Goal: Communication & Community: Ask a question

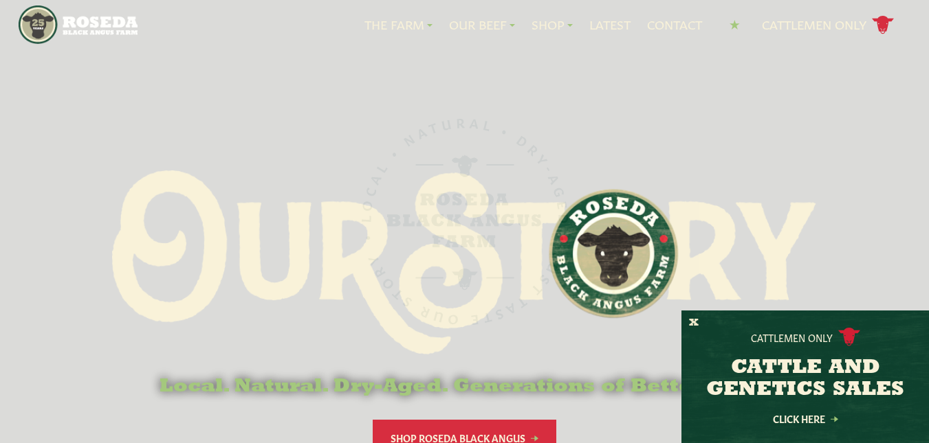
click at [692, 318] on button "X" at bounding box center [694, 323] width 10 height 14
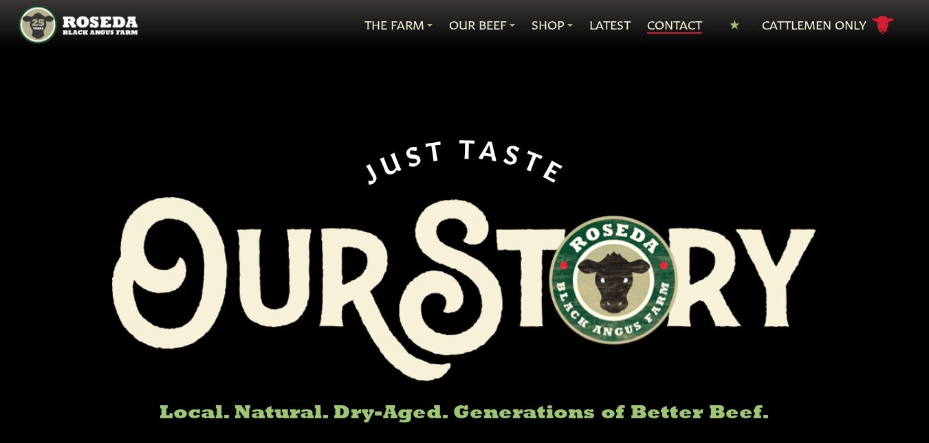
click at [674, 23] on link "Contact" at bounding box center [674, 25] width 55 height 18
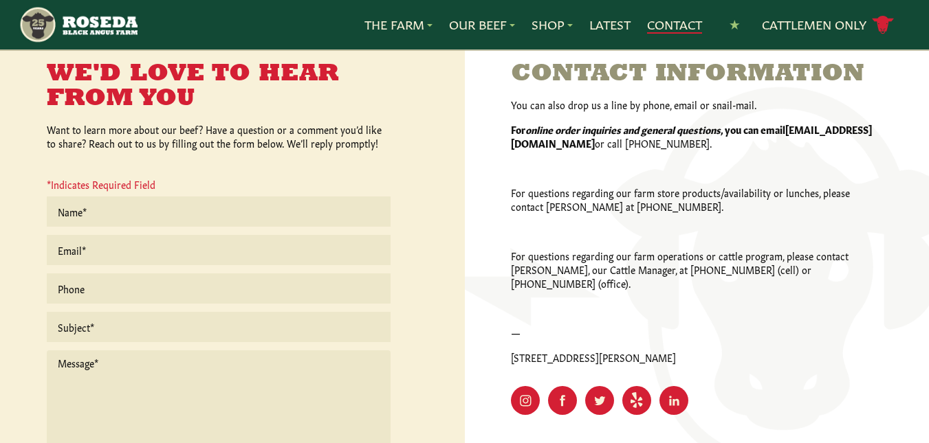
scroll to position [412, 0]
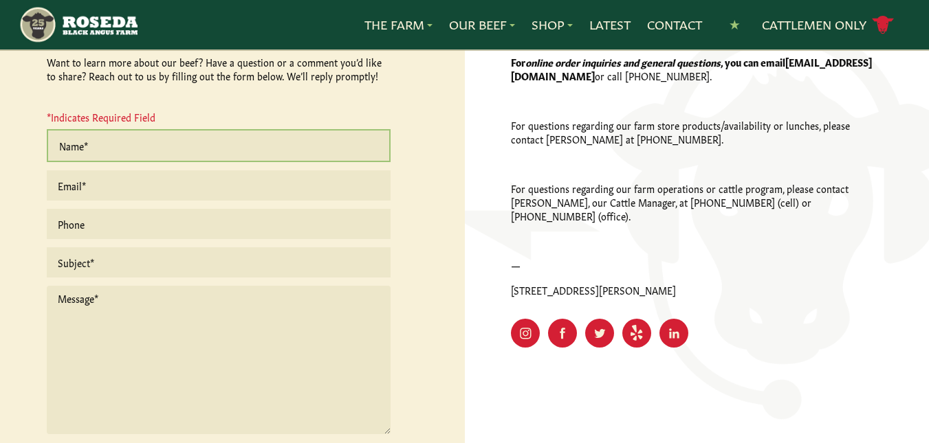
click at [185, 162] on input "text" at bounding box center [219, 145] width 344 height 33
type input "[PERSON_NAME]"
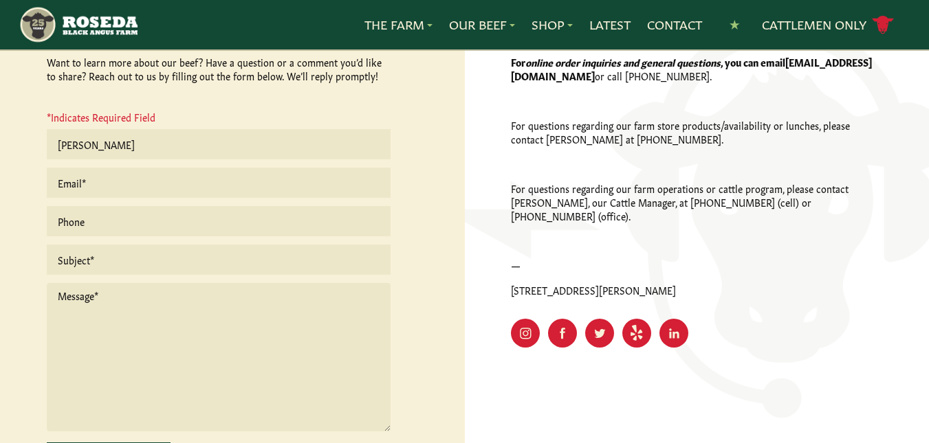
type input "[EMAIL_ADDRESS][DOMAIN_NAME]"
type input "5165473874"
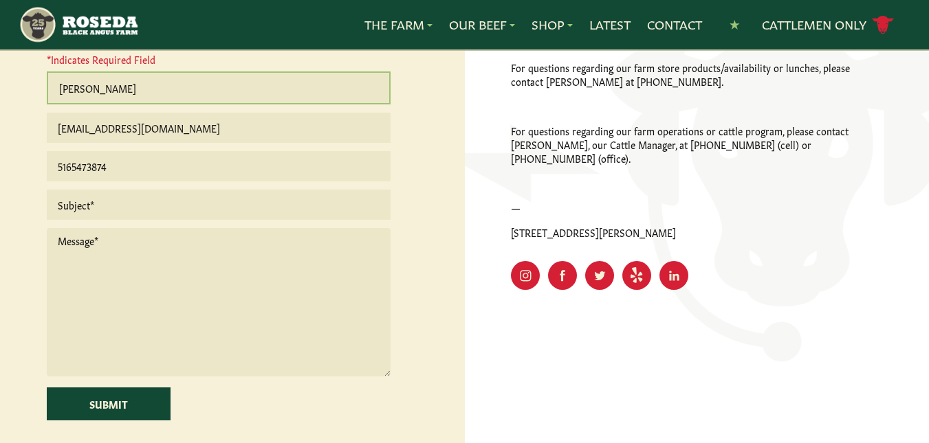
scroll to position [550, 0]
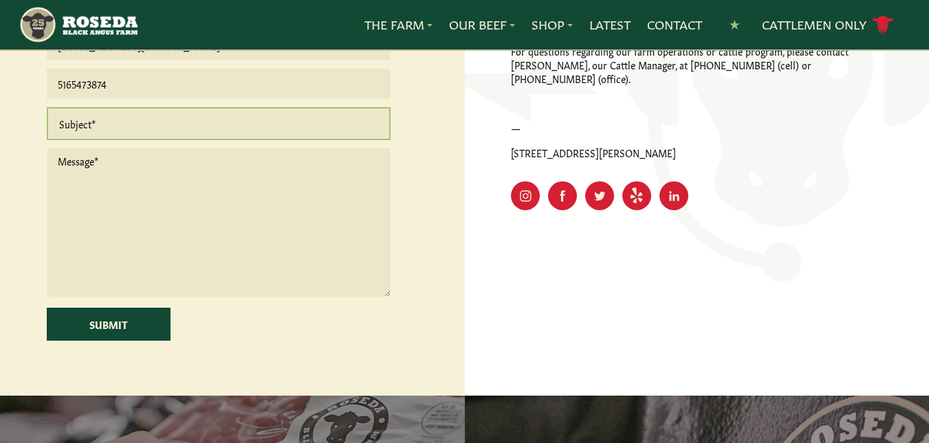
click at [189, 140] on input "text" at bounding box center [219, 123] width 344 height 33
paste input "Good afternoon, I was wondering if we could schedule an appointment with the Qu…"
type input "Food Safety"
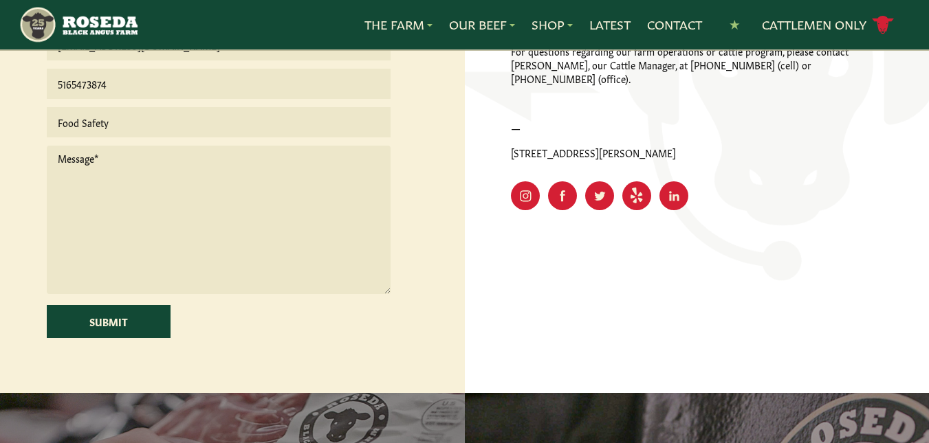
click at [177, 215] on textarea at bounding box center [219, 220] width 344 height 148
paste textarea "Good afternoon, I was wondering if we could schedule an appointment with the Qu…"
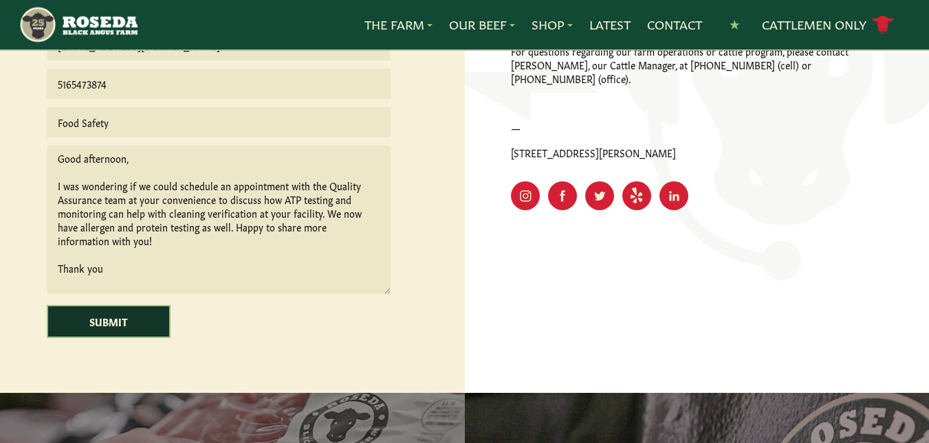
type textarea "Good afternoon, I was wondering if we could schedule an appointment with the Qu…"
click at [133, 338] on input "Submit" at bounding box center [109, 321] width 124 height 33
